Goal: Transaction & Acquisition: Purchase product/service

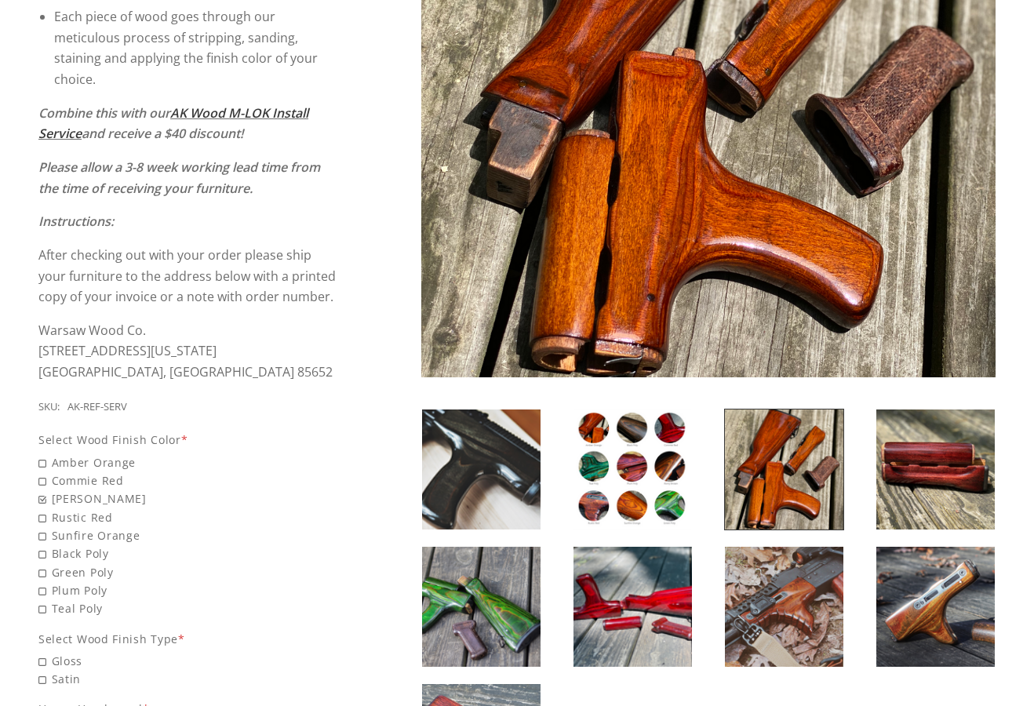
scroll to position [447, 0]
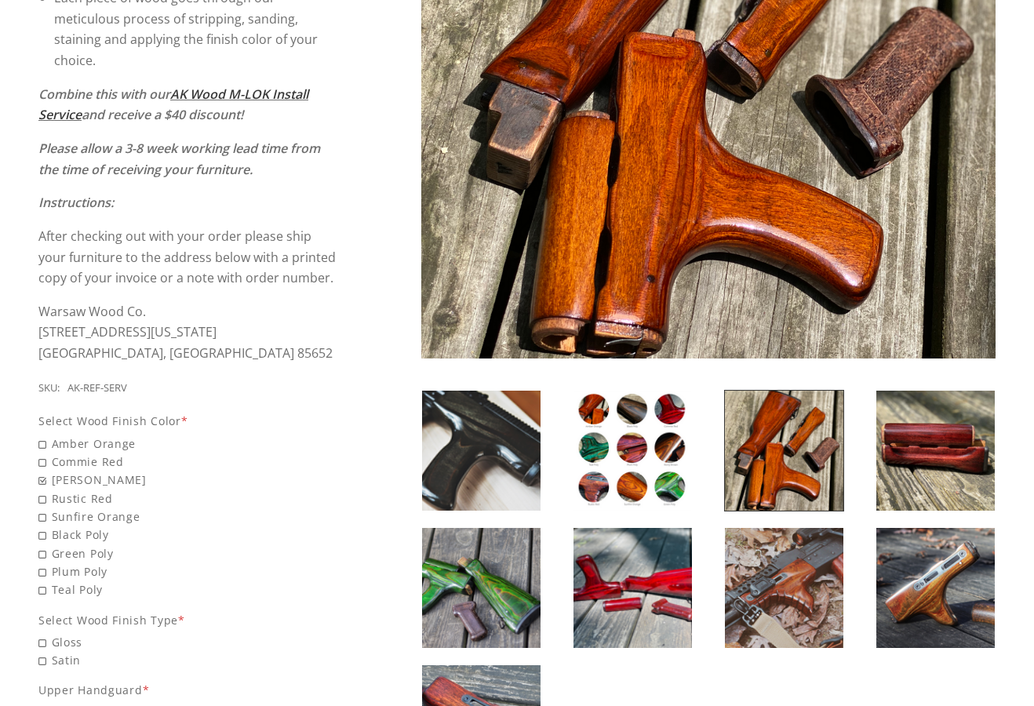
click at [634, 451] on img at bounding box center [633, 451] width 118 height 120
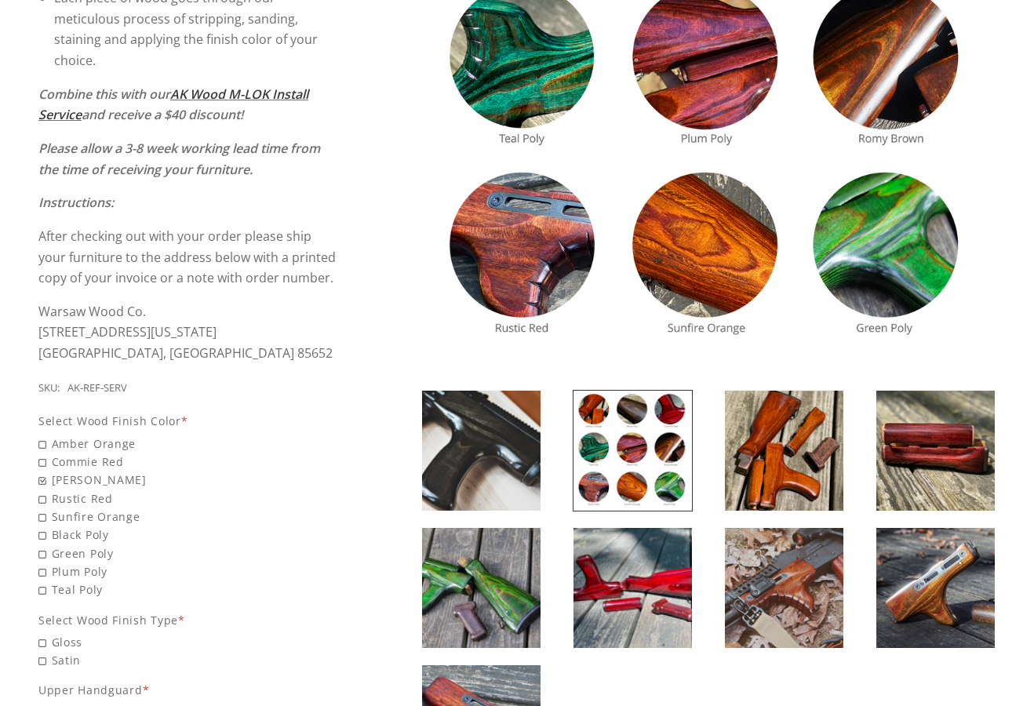
click at [809, 565] on img at bounding box center [784, 588] width 118 height 120
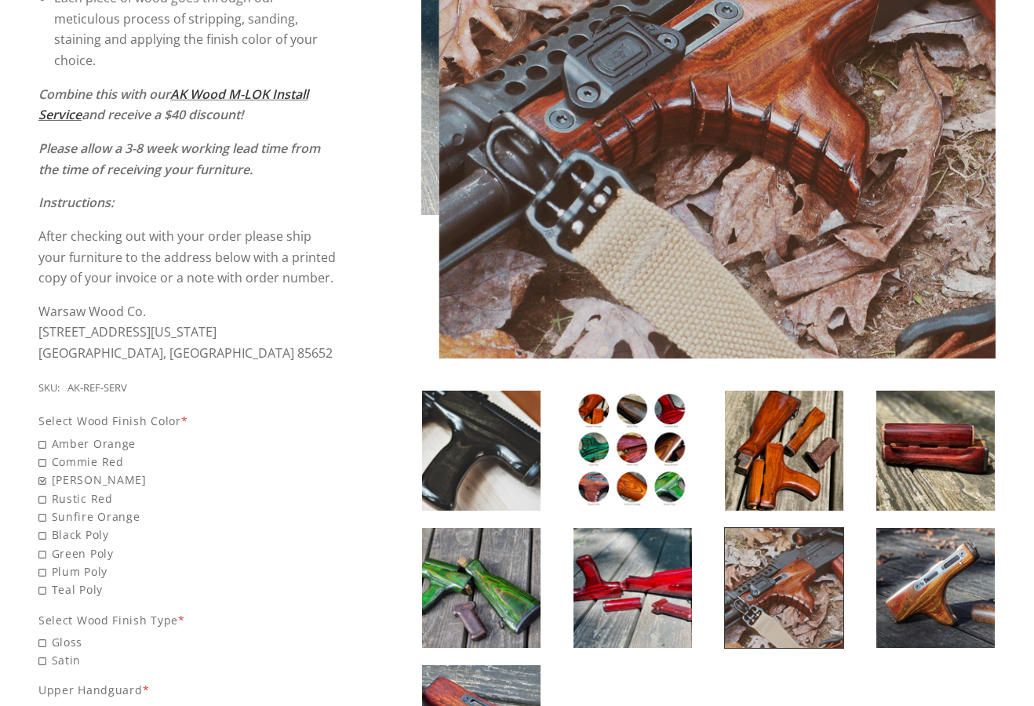
click at [891, 587] on img at bounding box center [935, 588] width 118 height 120
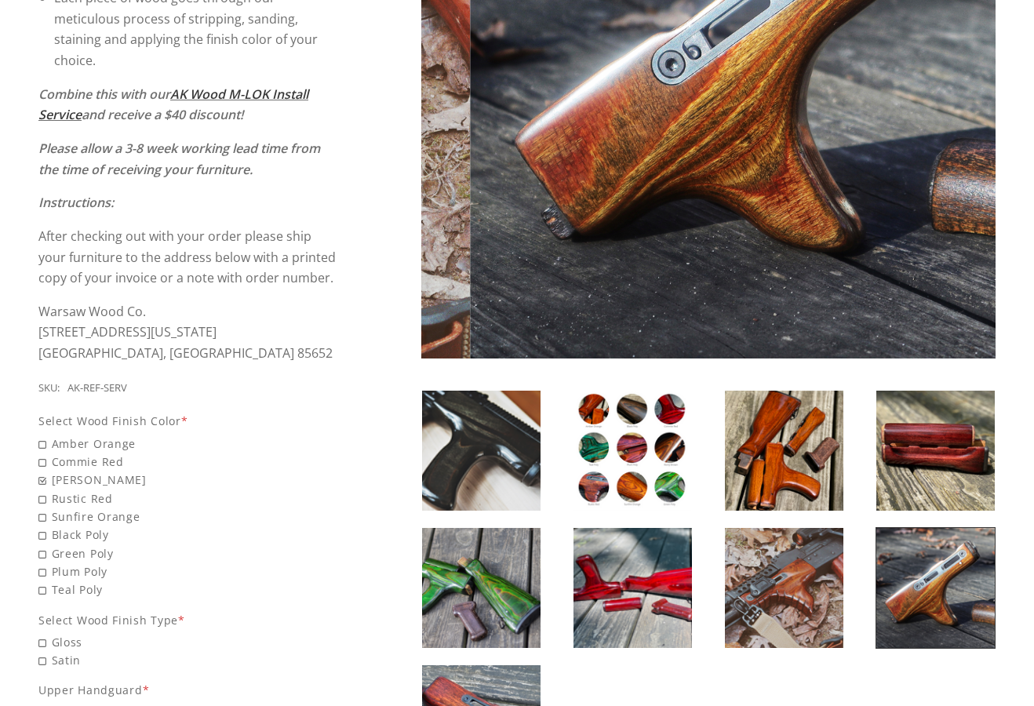
click at [968, 481] on img at bounding box center [935, 451] width 118 height 120
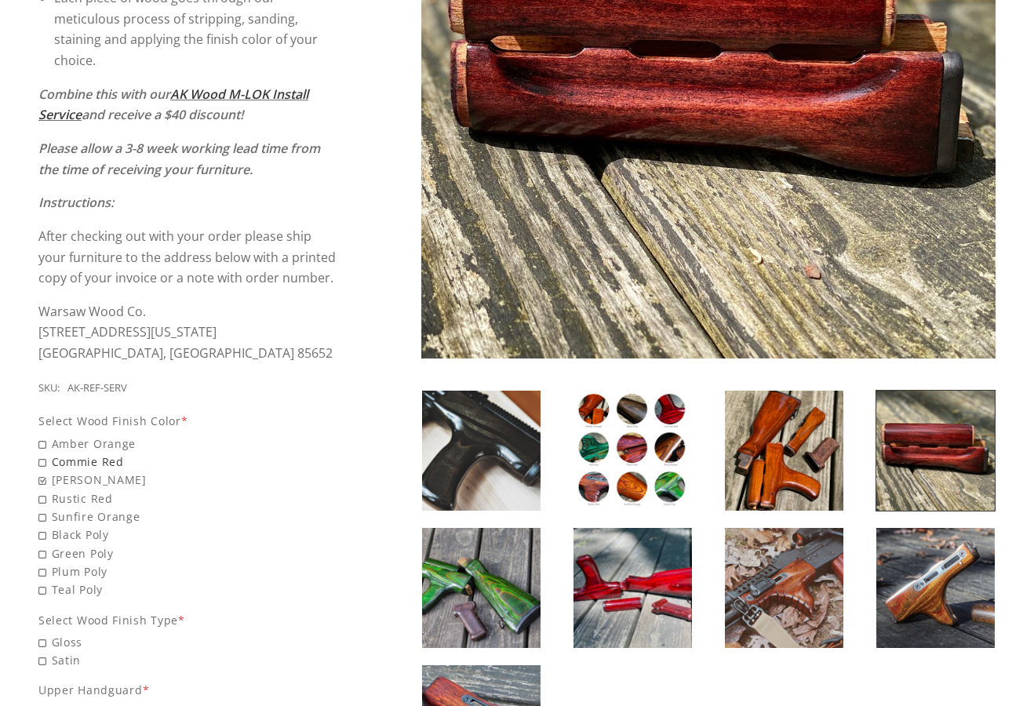
click at [120, 454] on span "Commie Red" at bounding box center [188, 462] width 301 height 18
click at [120, 454] on input "Commie Red" at bounding box center [148, 453] width 220 height 1
radio input "true"
click at [107, 446] on span "Amber Orange" at bounding box center [188, 444] width 301 height 18
click at [588, 432] on img at bounding box center [633, 451] width 118 height 120
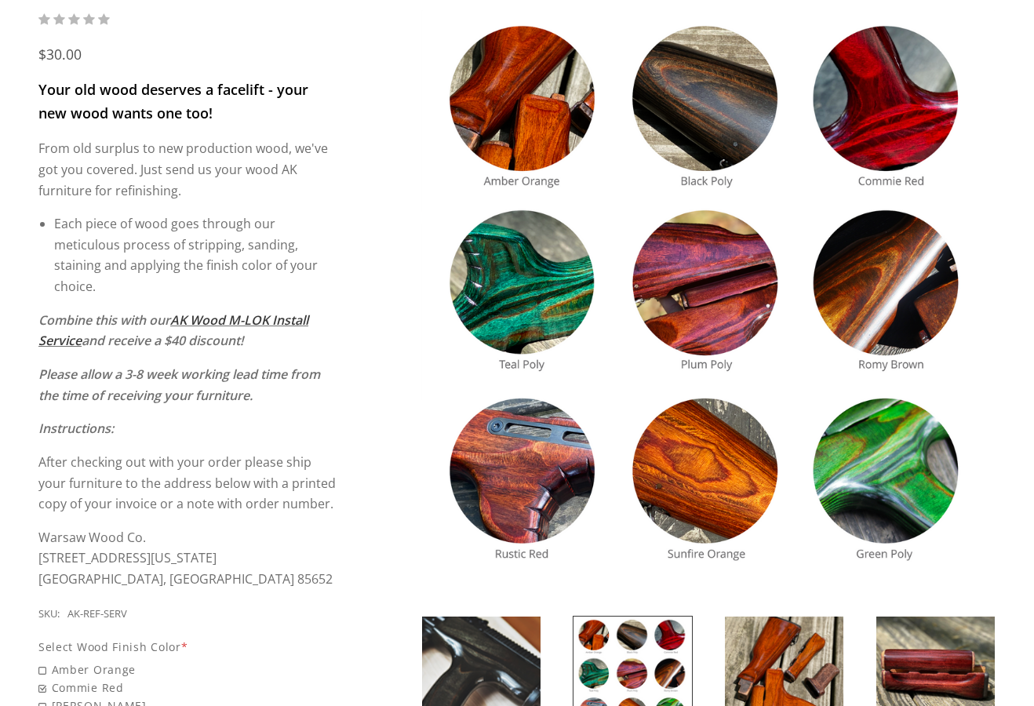
scroll to position [179, 0]
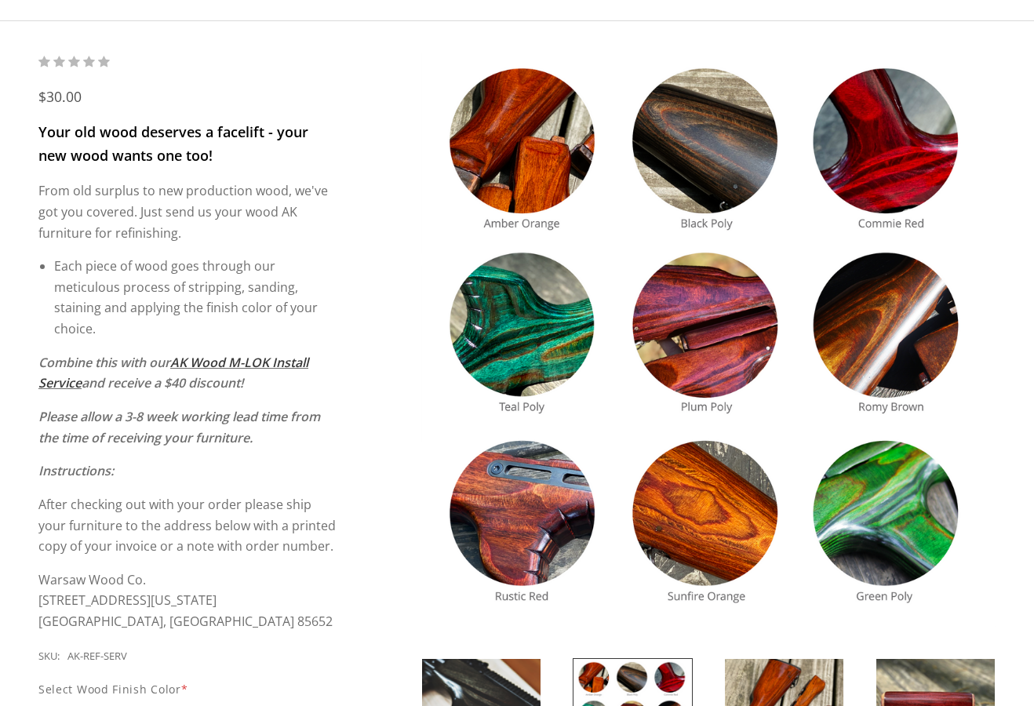
click at [676, 154] on img at bounding box center [708, 340] width 574 height 574
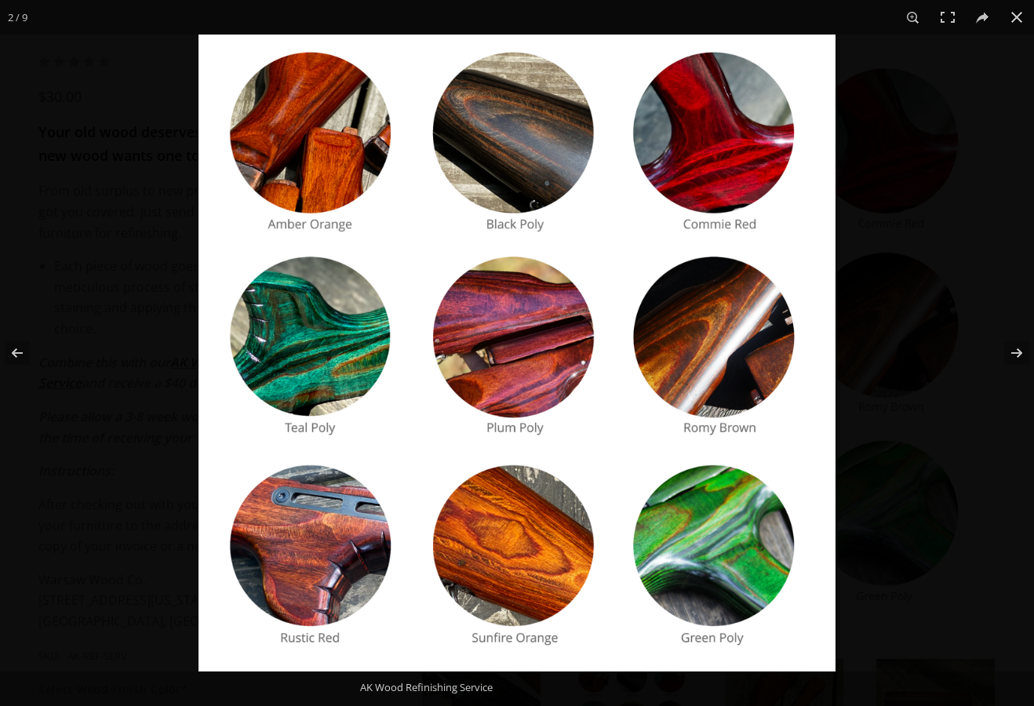
click at [574, 167] on img at bounding box center [517, 353] width 637 height 637
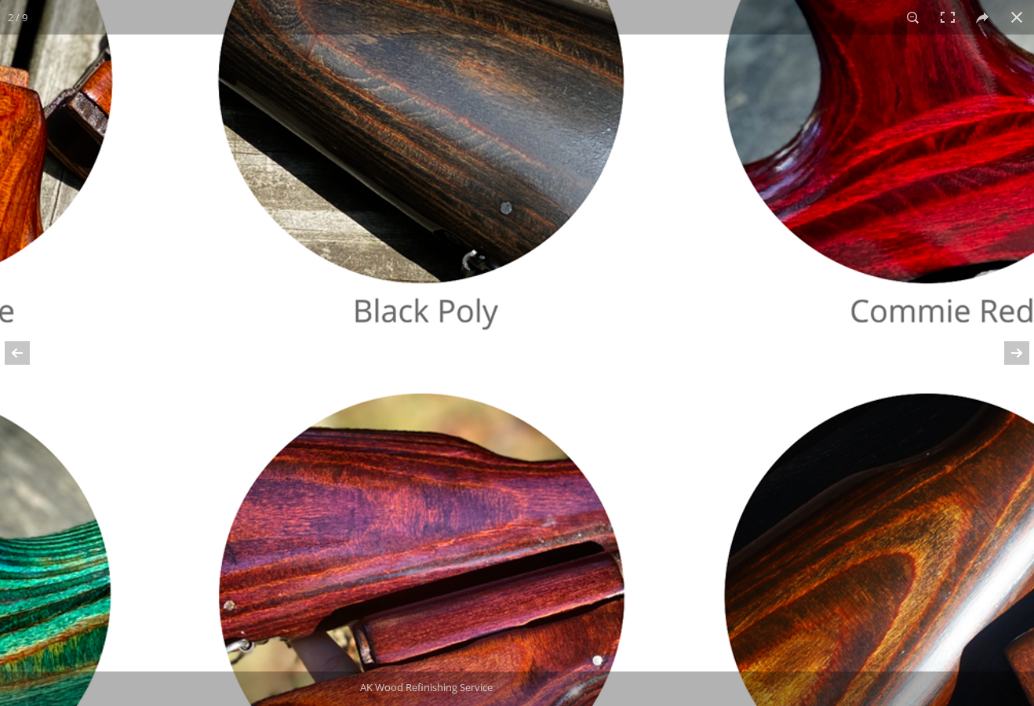
click at [539, 161] on img at bounding box center [430, 636] width 1607 height 1607
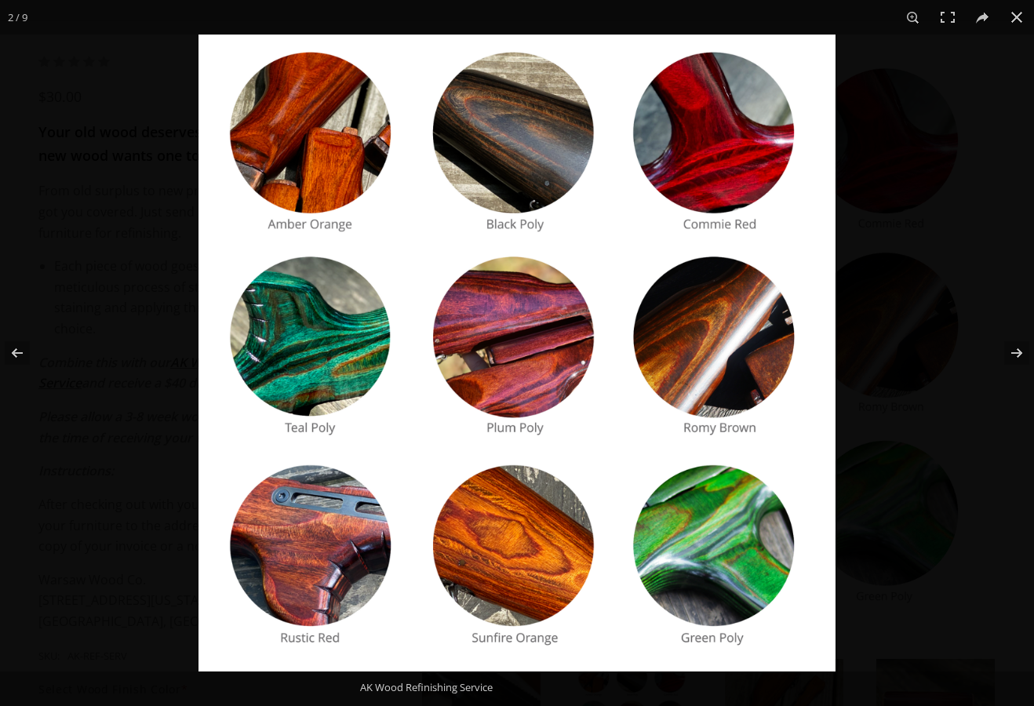
click at [737, 354] on img at bounding box center [517, 353] width 637 height 637
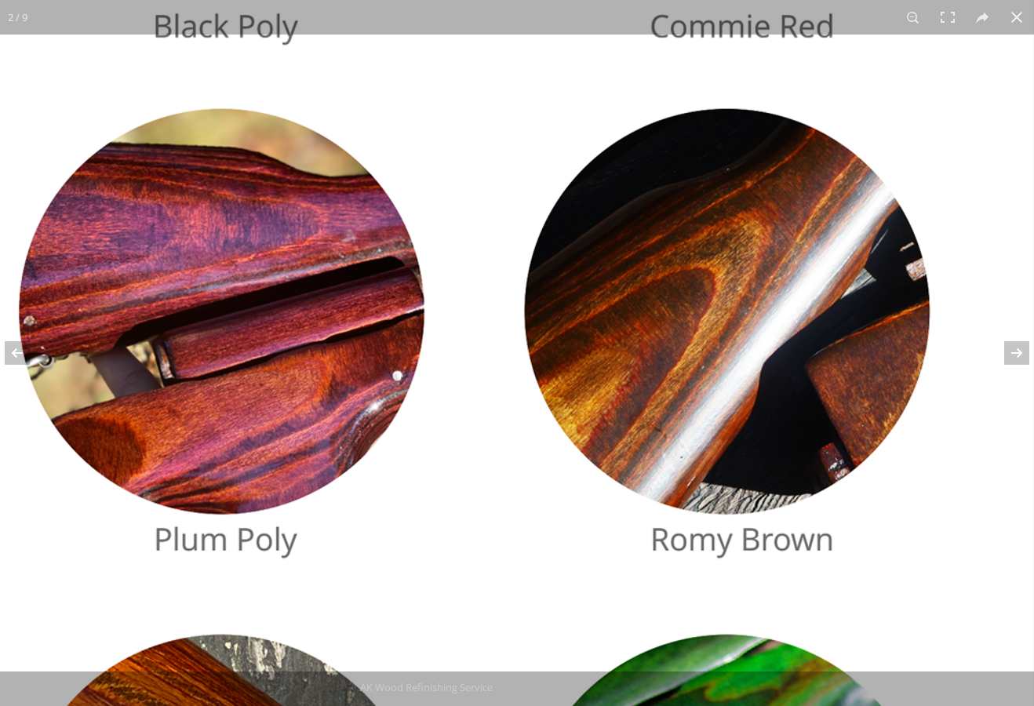
click at [745, 349] on img at bounding box center [230, 351] width 1607 height 1607
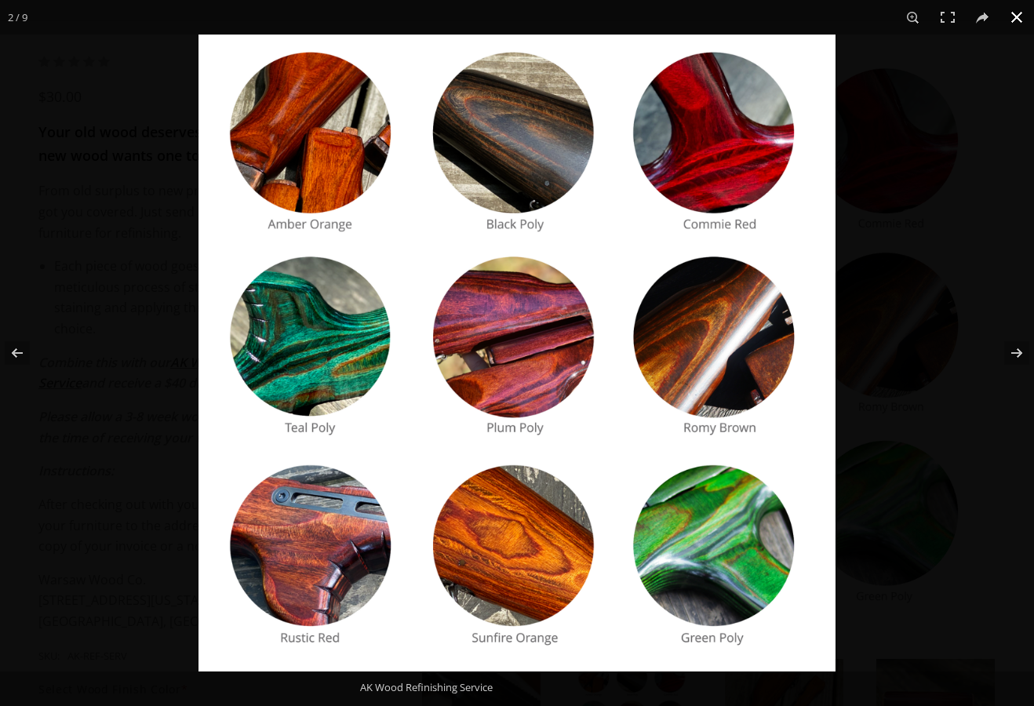
click at [1018, 20] on button at bounding box center [1017, 17] width 35 height 35
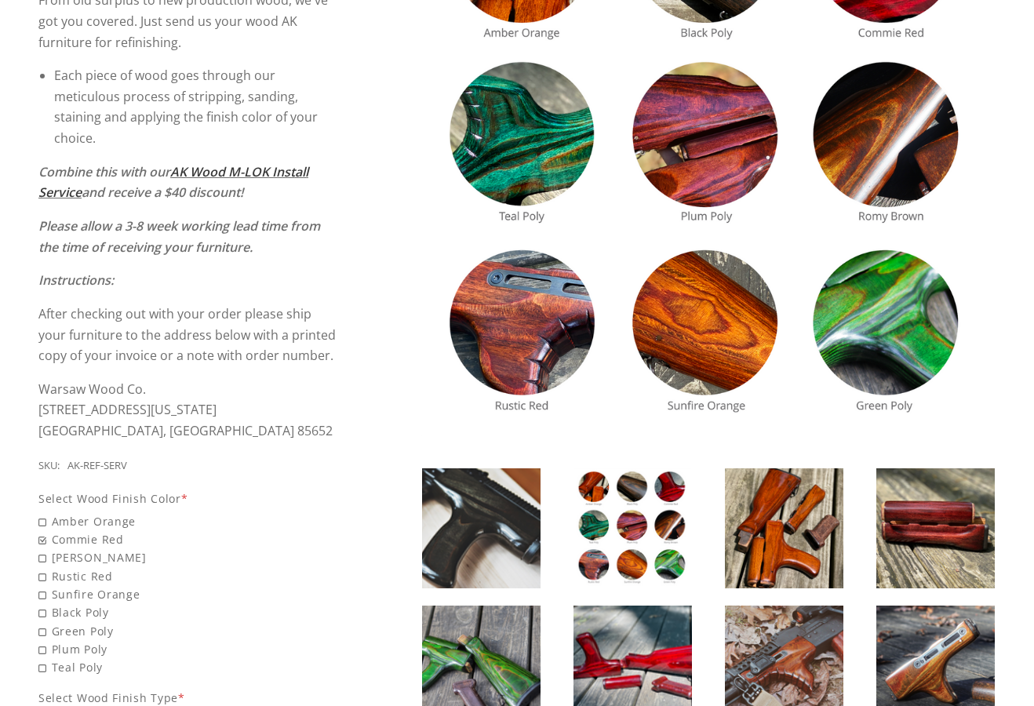
scroll to position [537, 0]
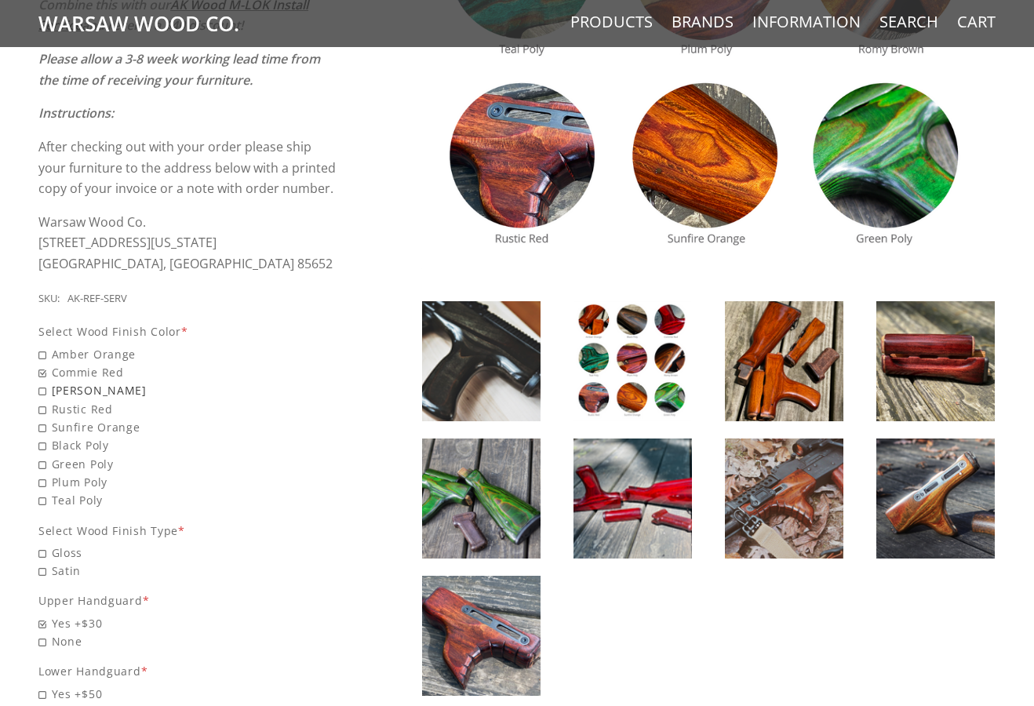
click at [44, 388] on span "[PERSON_NAME]" at bounding box center [188, 390] width 301 height 18
click at [44, 382] on input "[PERSON_NAME]" at bounding box center [148, 381] width 220 height 1
radio input "true"
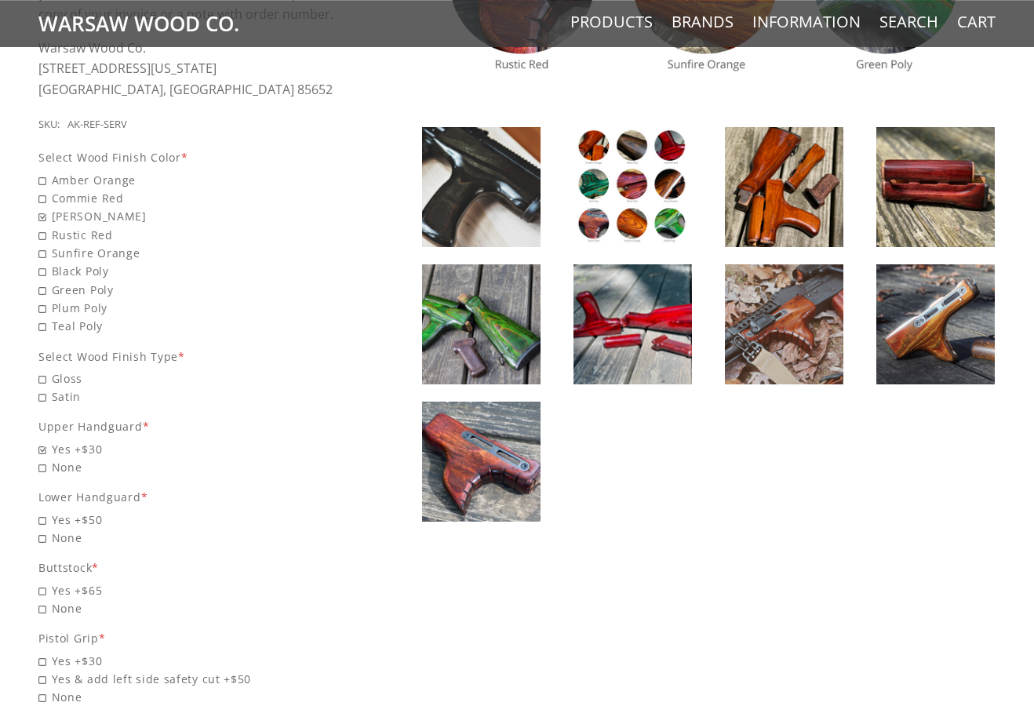
scroll to position [716, 0]
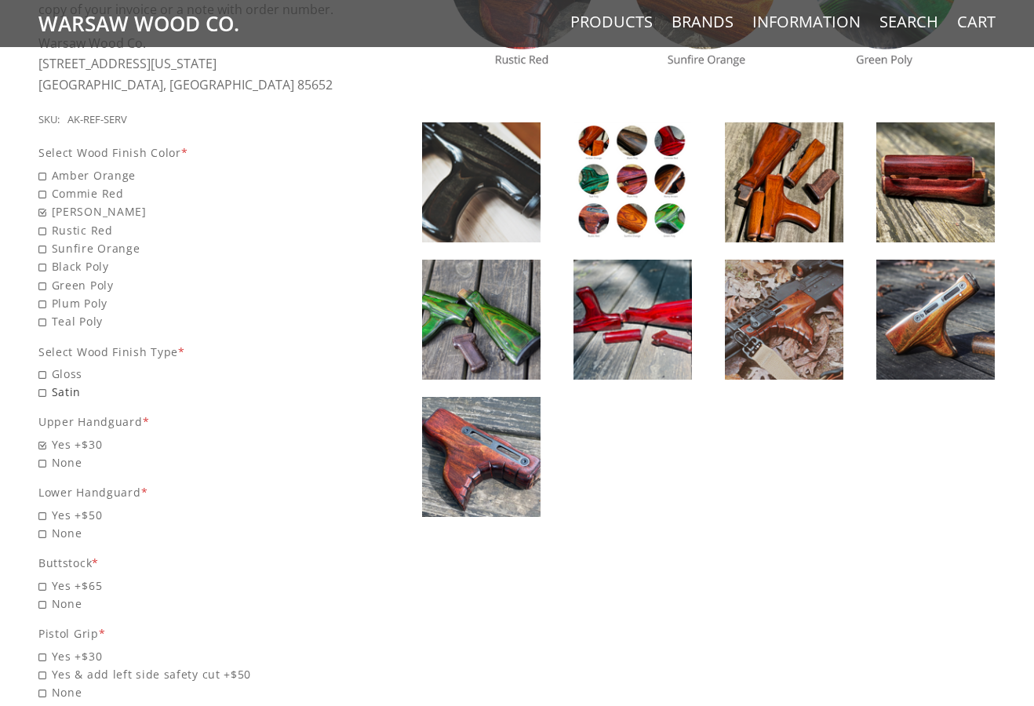
click at [46, 395] on span "Satin" at bounding box center [188, 392] width 301 height 18
click at [46, 384] on input "Satin" at bounding box center [148, 383] width 220 height 1
radio input "true"
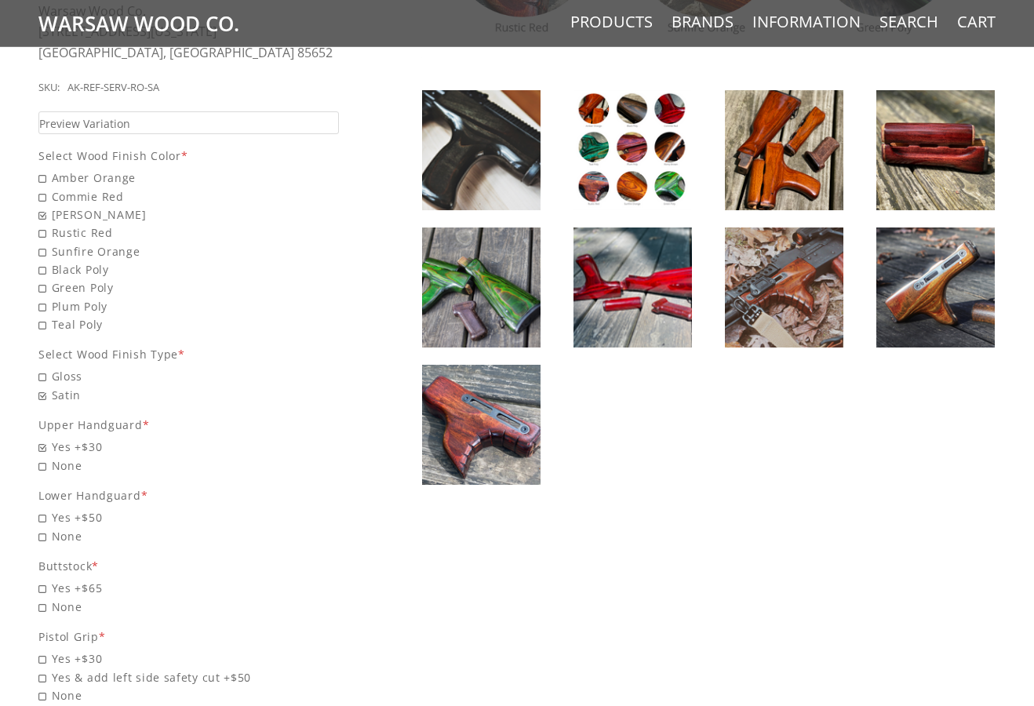
scroll to position [805, 0]
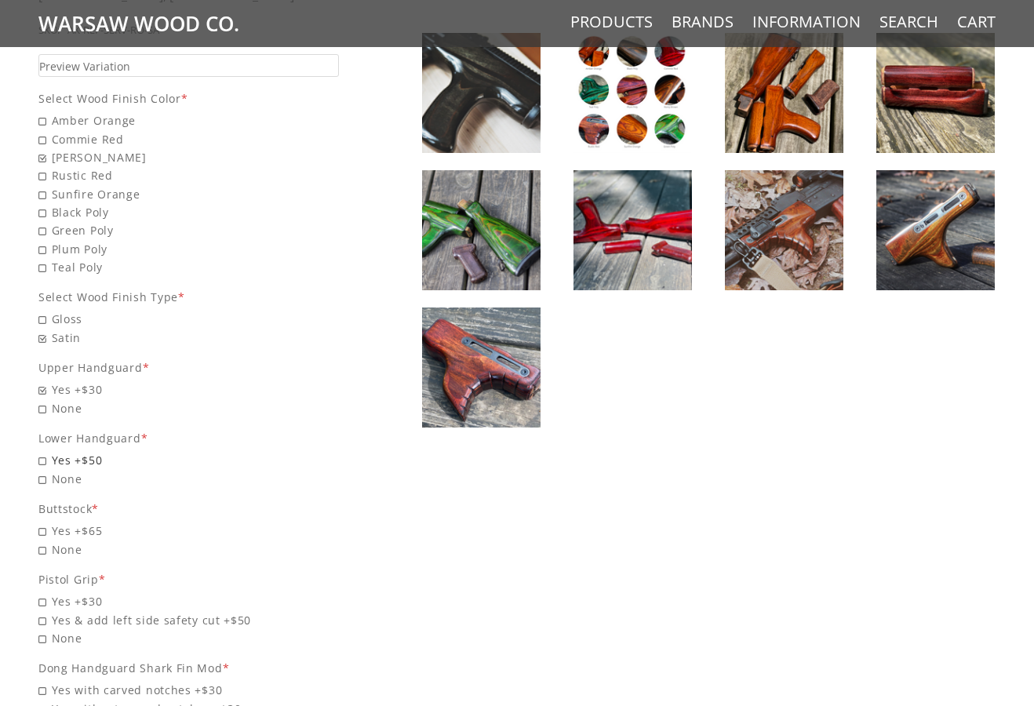
click at [67, 463] on span "Yes +$50" at bounding box center [188, 460] width 301 height 18
click at [67, 452] on input "Yes +$50" at bounding box center [148, 451] width 220 height 1
radio input "true"
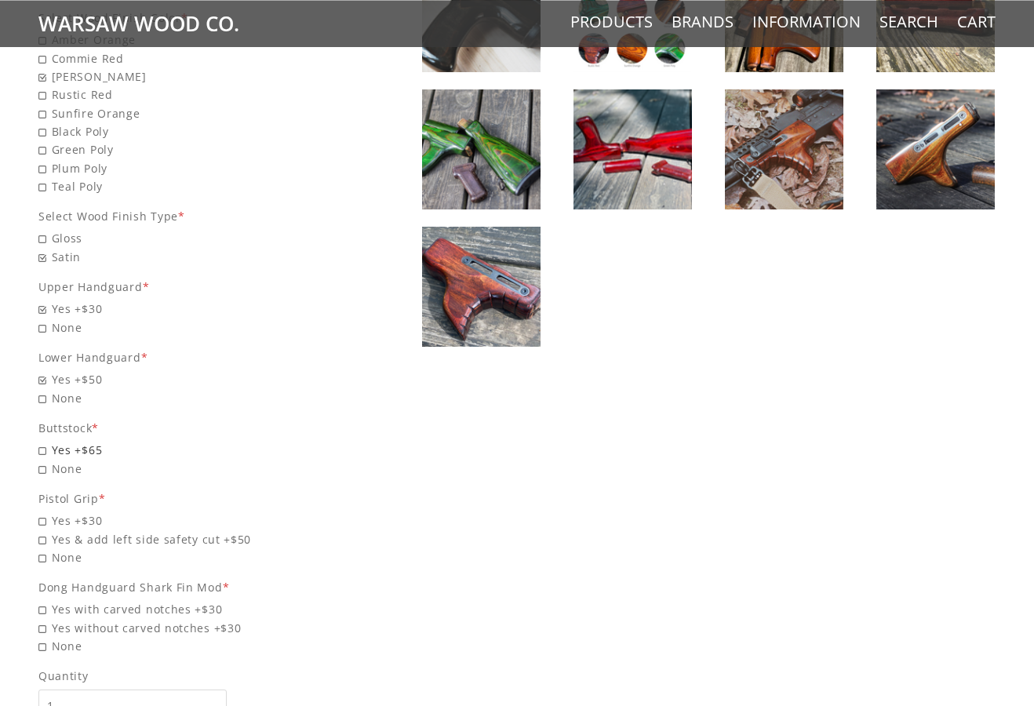
scroll to position [895, 0]
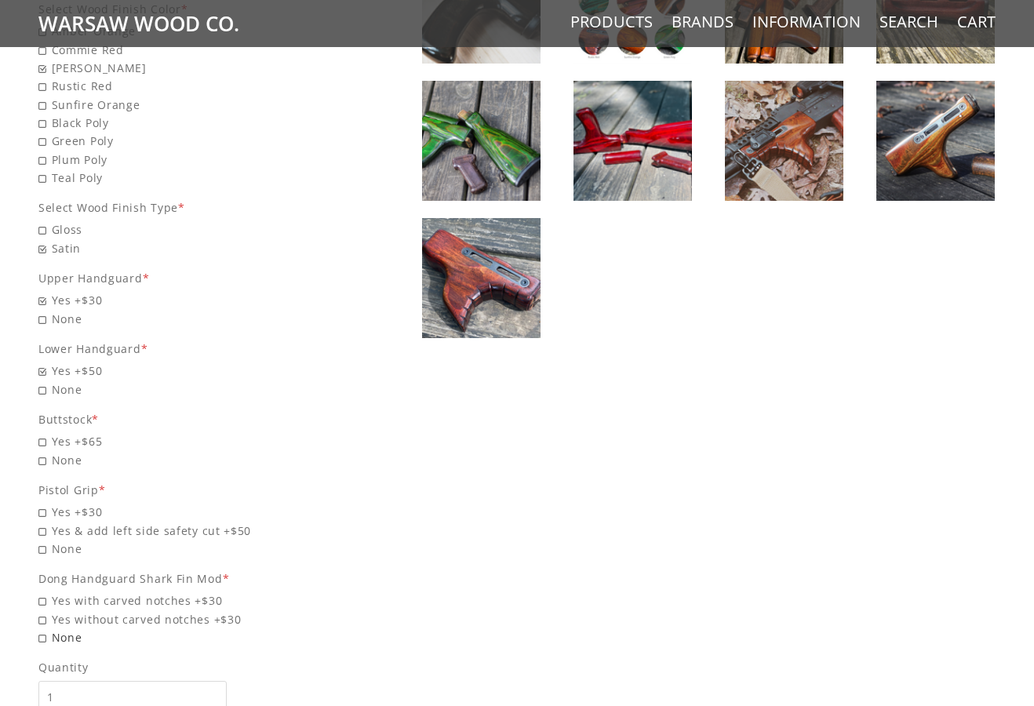
click at [65, 635] on span "None" at bounding box center [188, 638] width 301 height 18
click at [65, 629] on input "None" at bounding box center [148, 629] width 220 height 1
radio input "true"
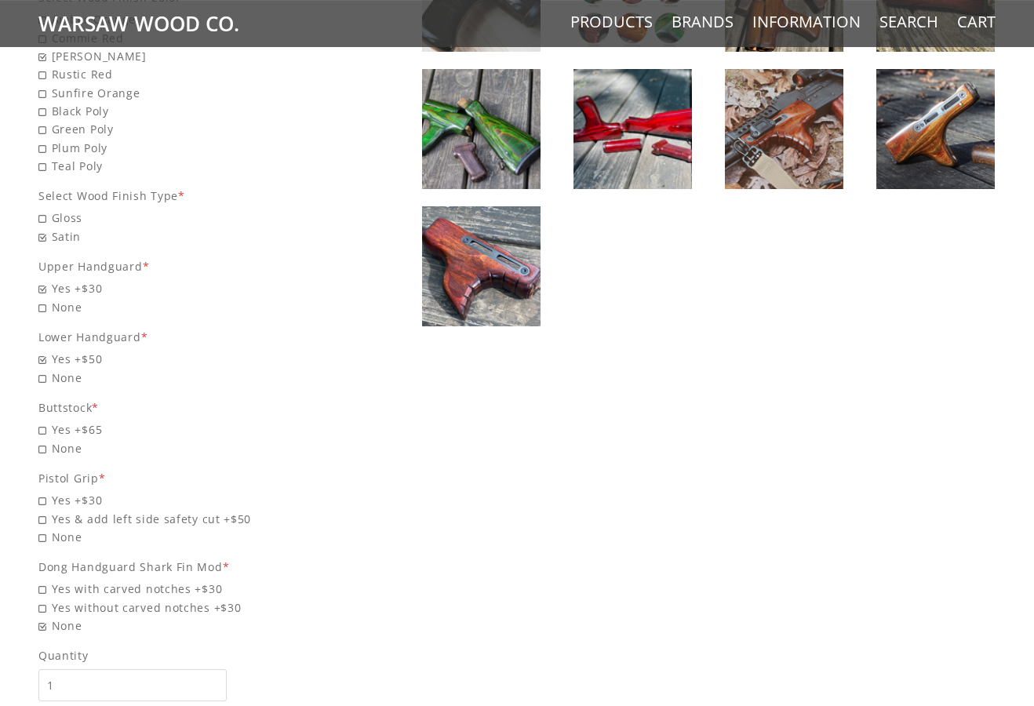
scroll to position [984, 0]
